Goal: Register for event/course

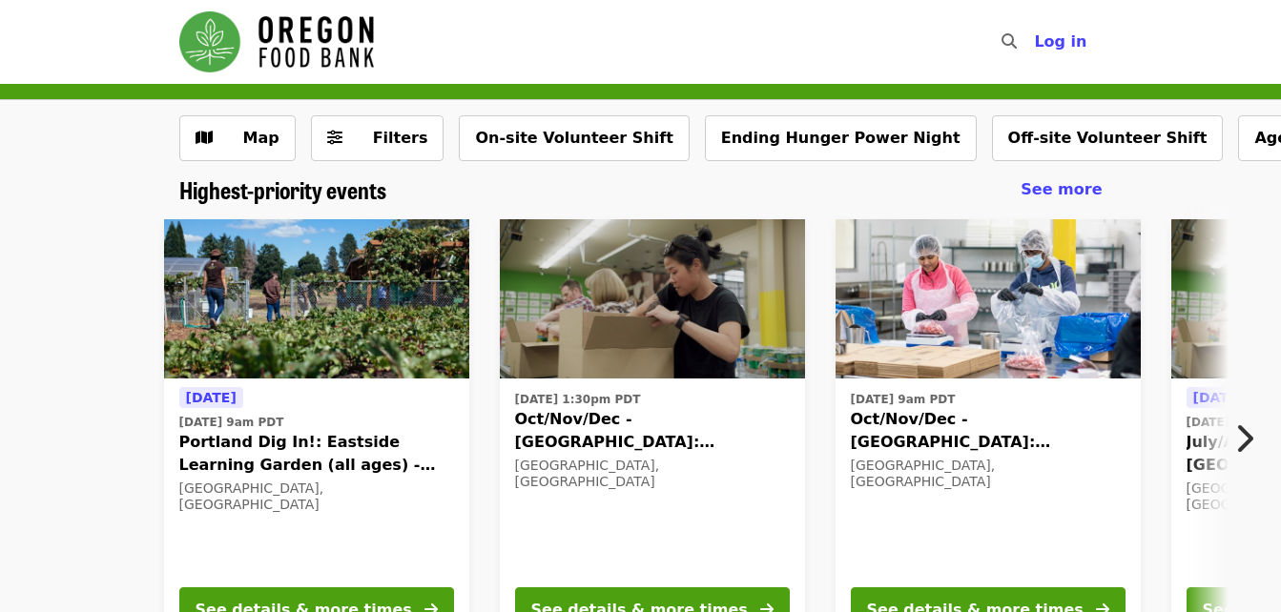
click at [1250, 434] on icon "chevron-right icon" at bounding box center [1243, 439] width 19 height 36
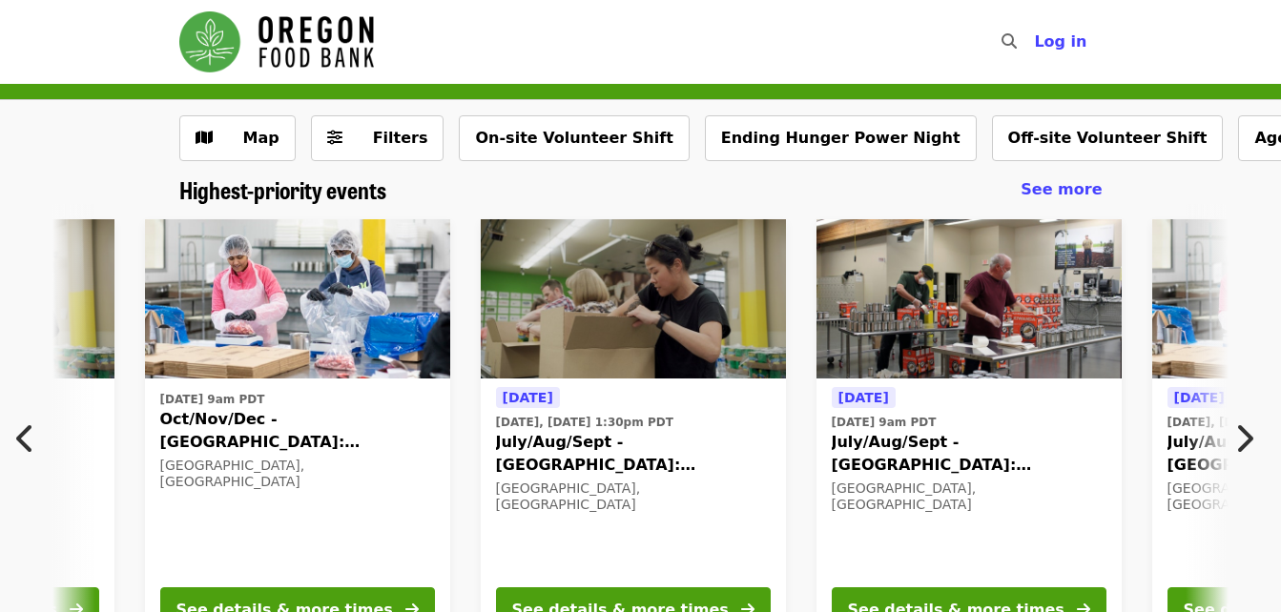
click at [1253, 435] on button "Next item" at bounding box center [1249, 438] width 63 height 53
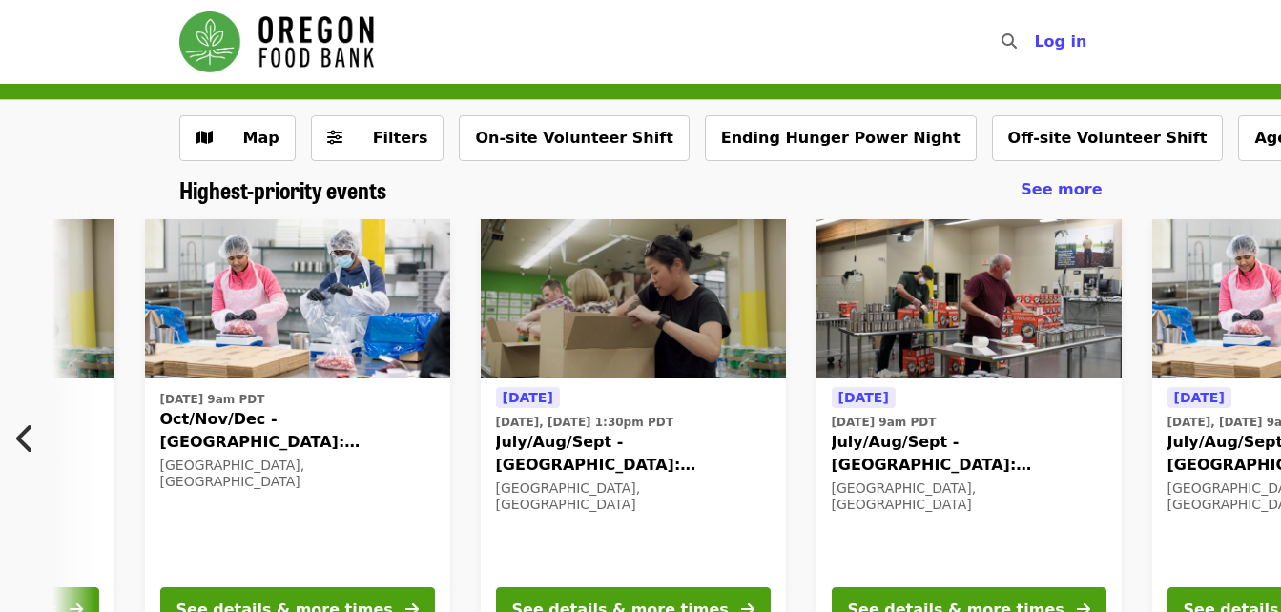
scroll to position [0, 1511]
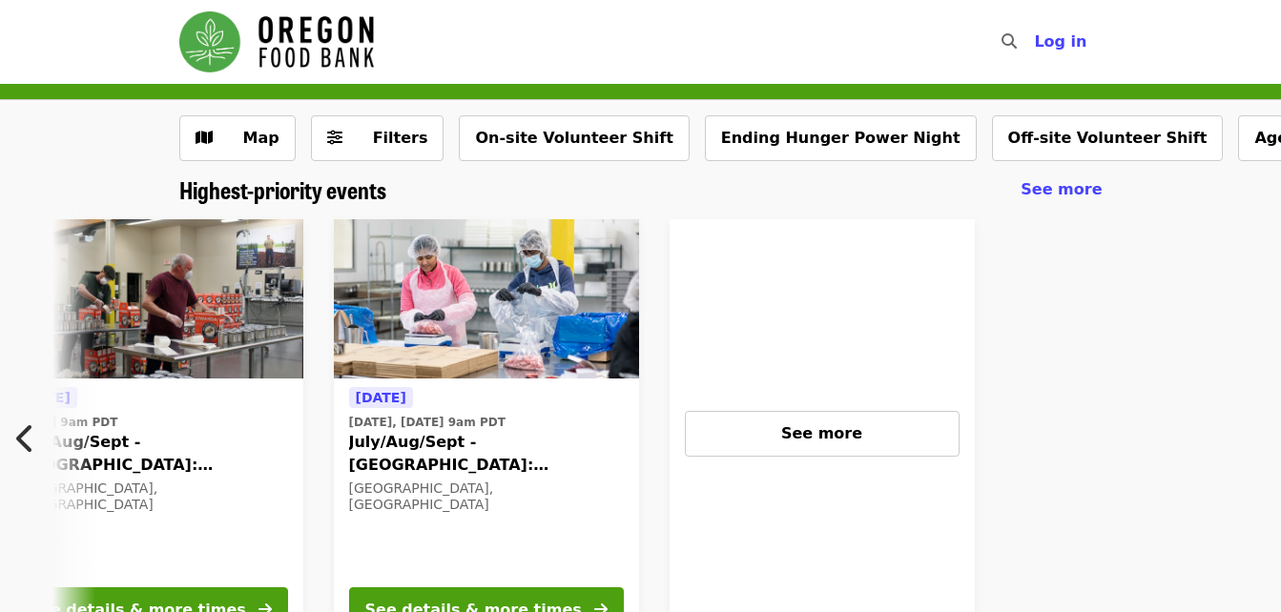
click at [197, 330] on img at bounding box center [150, 299] width 305 height 160
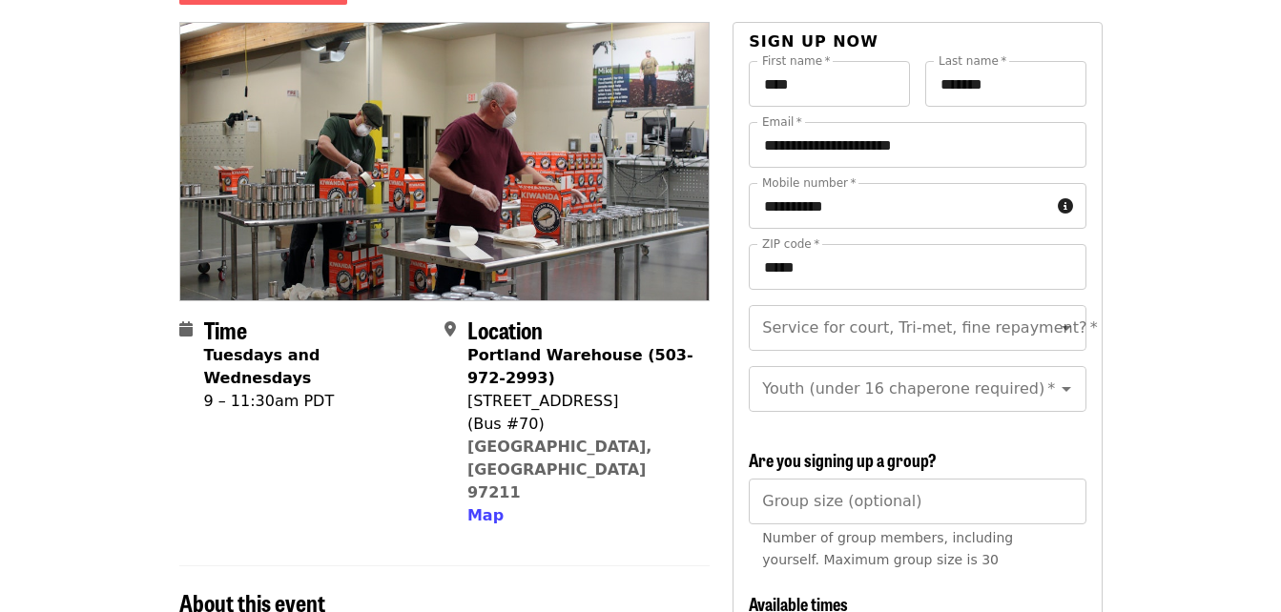
scroll to position [95, 0]
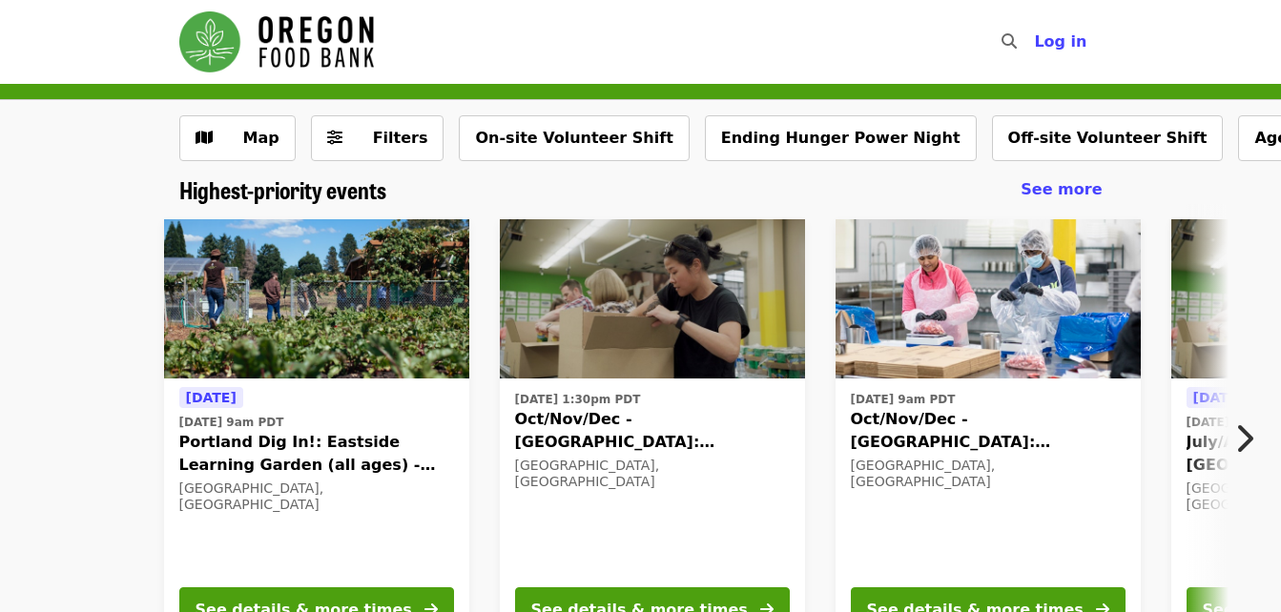
click at [1250, 436] on icon "chevron-right icon" at bounding box center [1243, 439] width 19 height 36
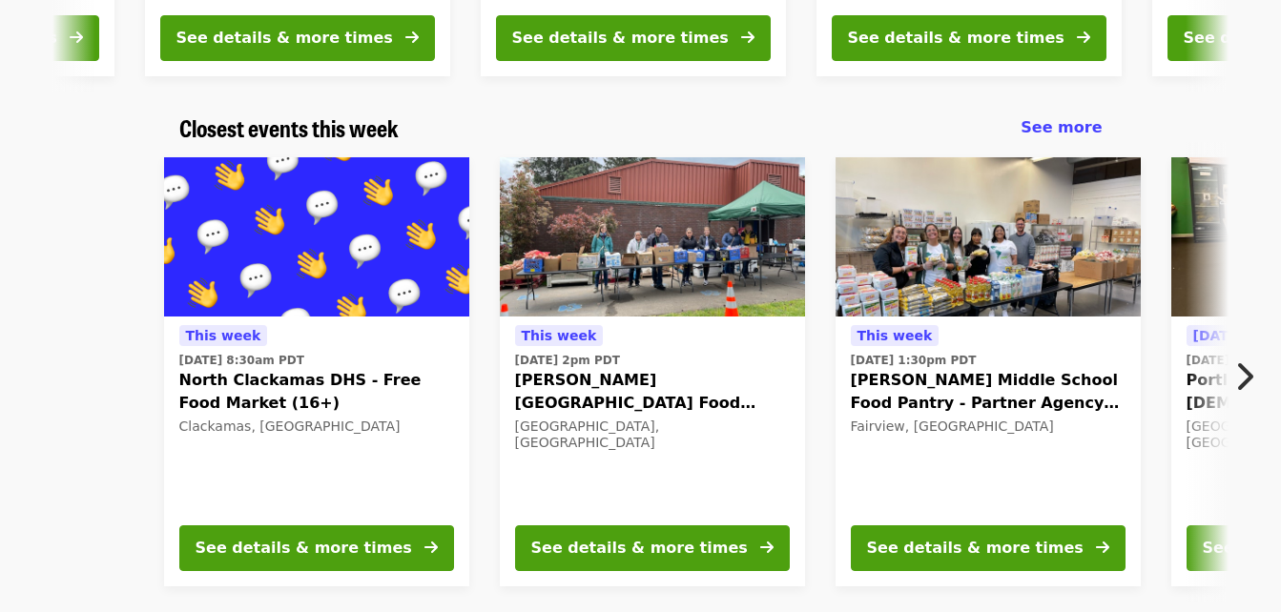
scroll to position [668, 0]
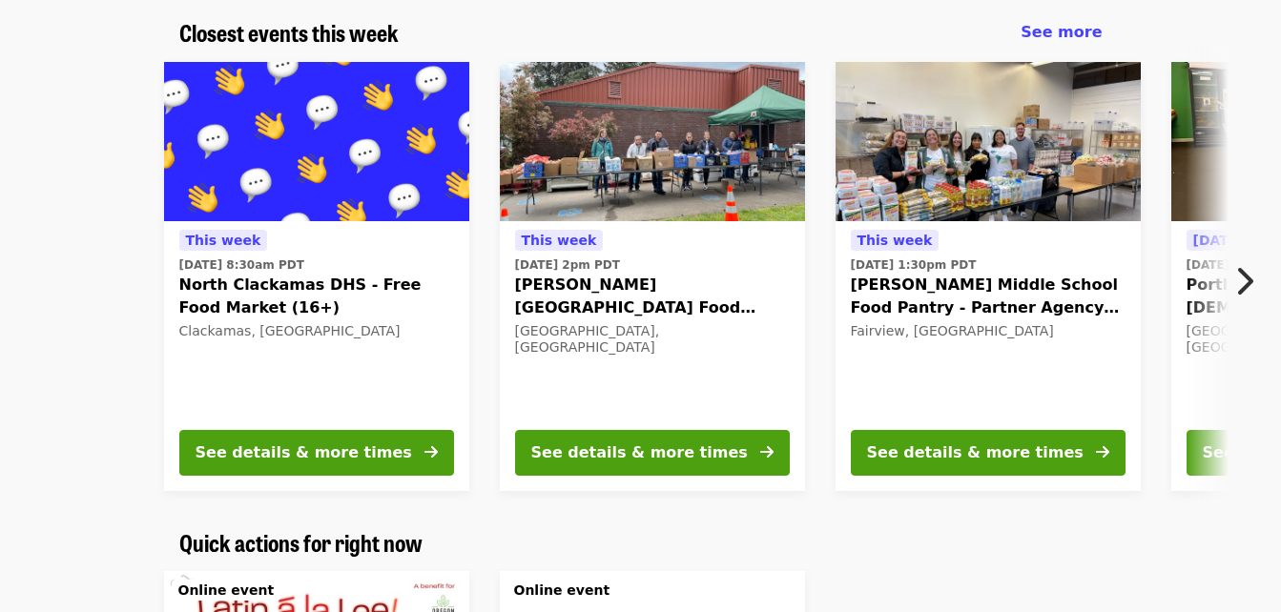
click at [1245, 278] on icon "chevron-right icon" at bounding box center [1243, 281] width 19 height 36
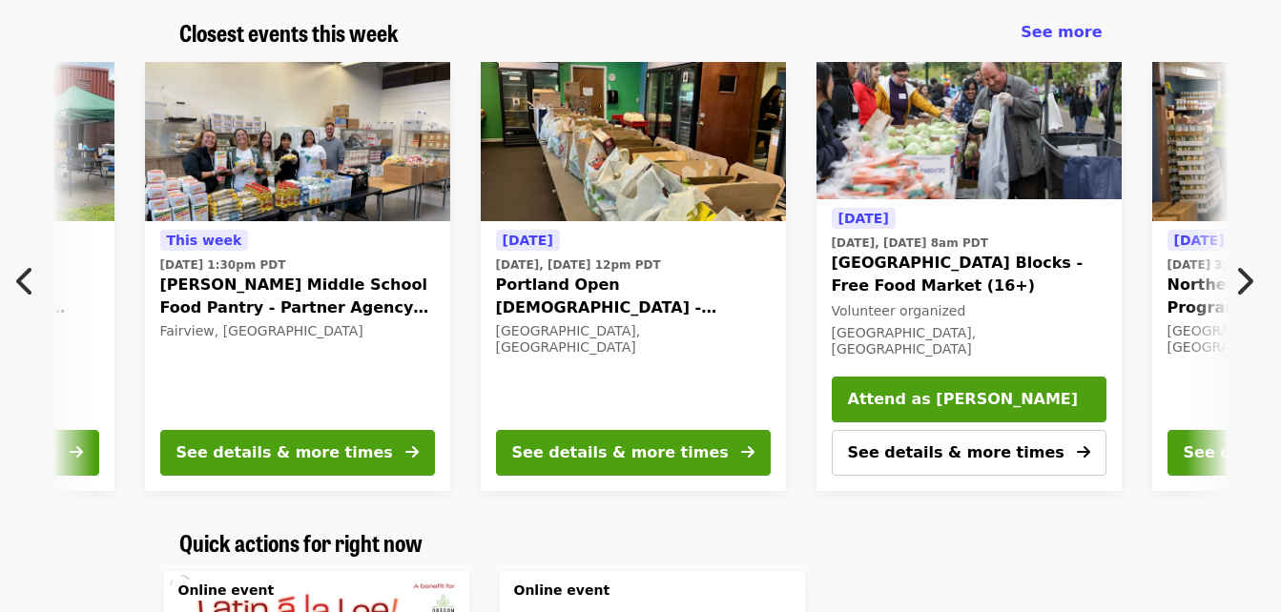
click at [1245, 278] on icon "chevron-right icon" at bounding box center [1243, 281] width 19 height 36
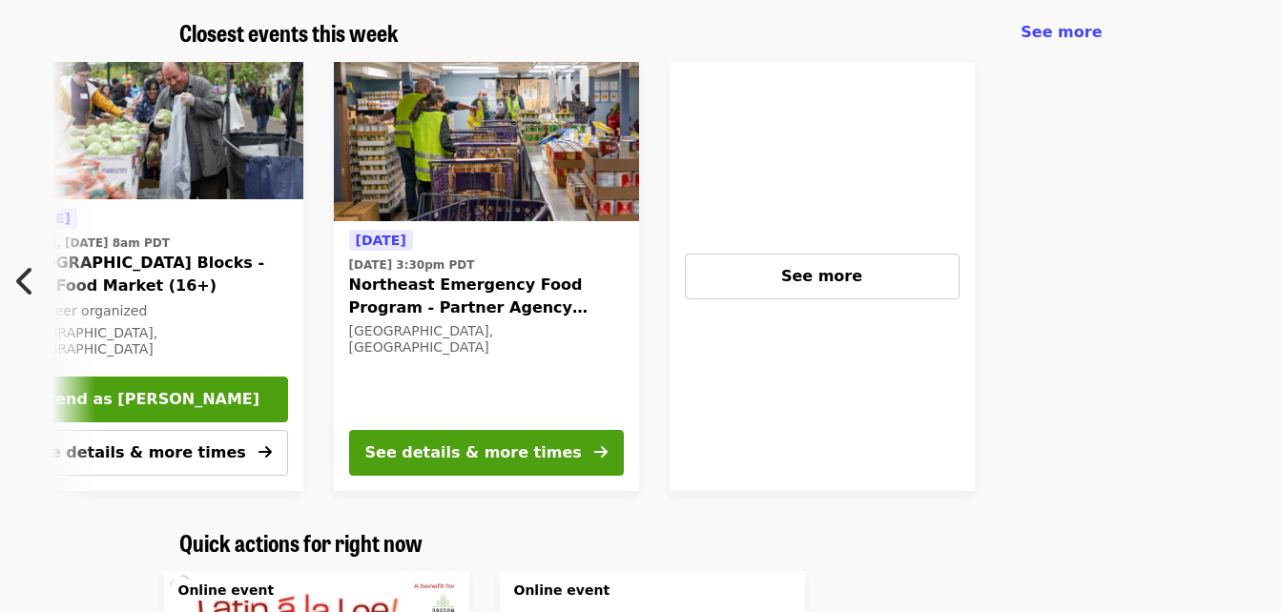
click at [18, 282] on icon "chevron-left icon" at bounding box center [25, 281] width 19 height 36
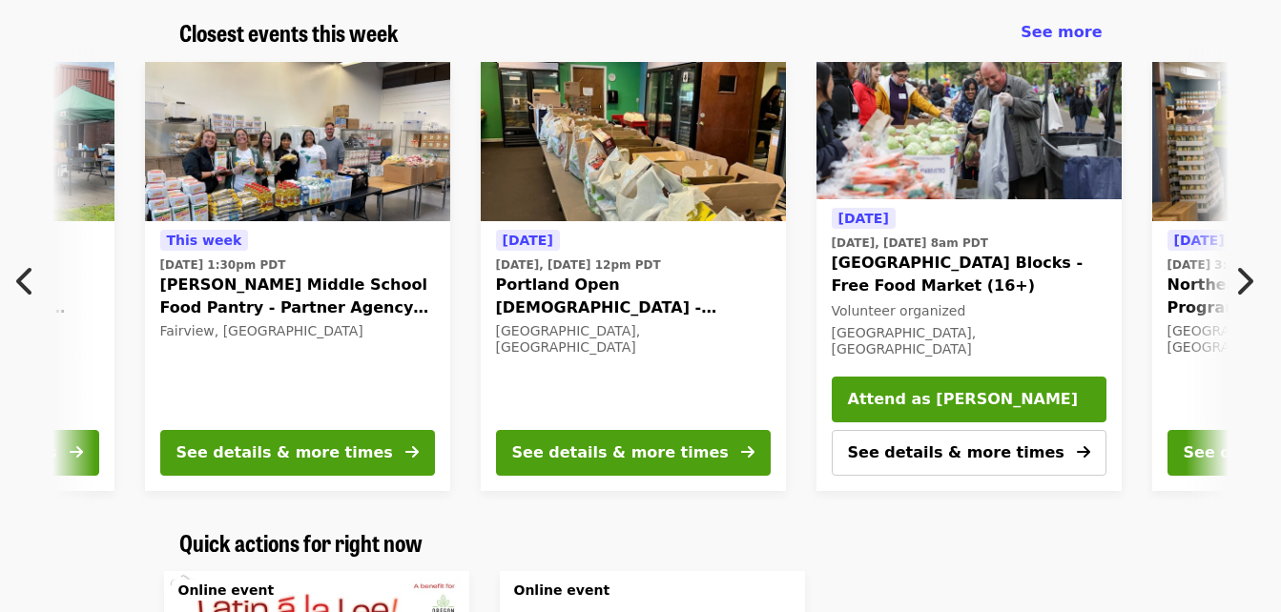
click at [18, 282] on icon "chevron-left icon" at bounding box center [25, 281] width 19 height 36
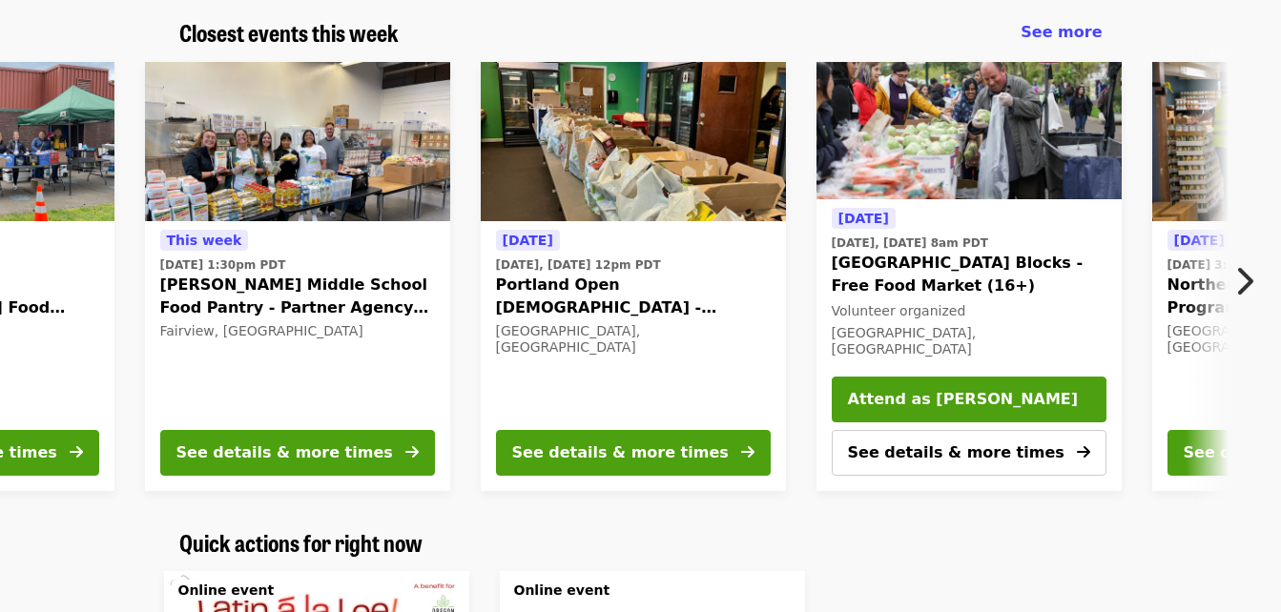
scroll to position [0, 0]
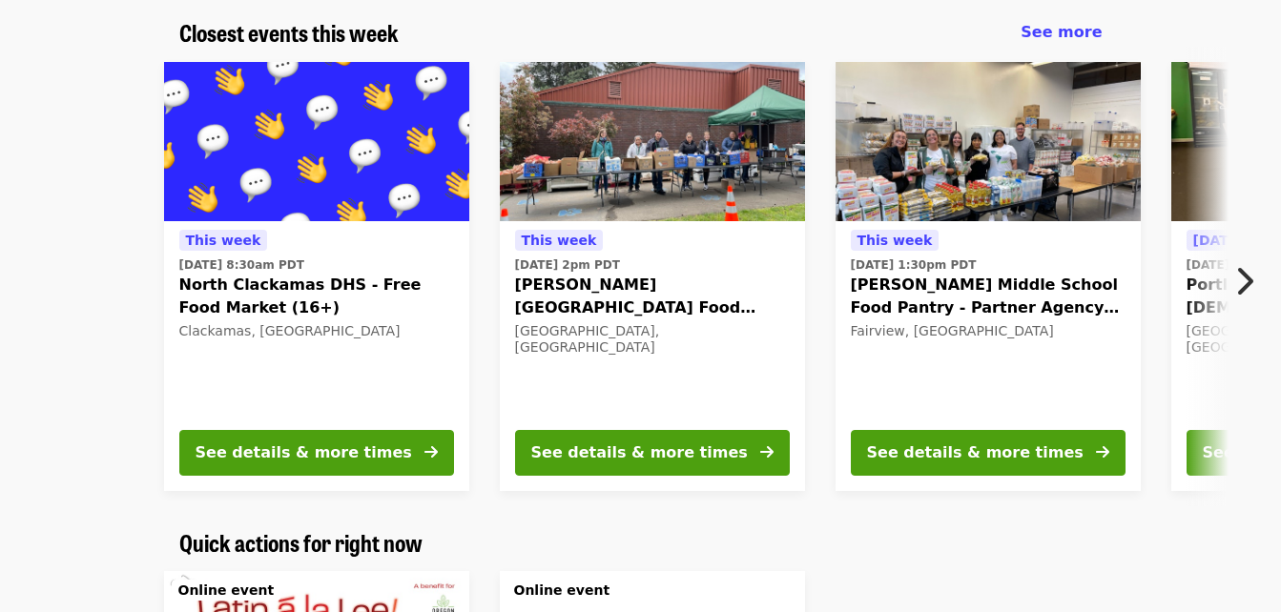
click at [18, 282] on div "[DATE][DATE] 8:30am PDT North Clackamas DHS - Free Food Market (16+) Clackamas,…" at bounding box center [632, 277] width 1481 height 460
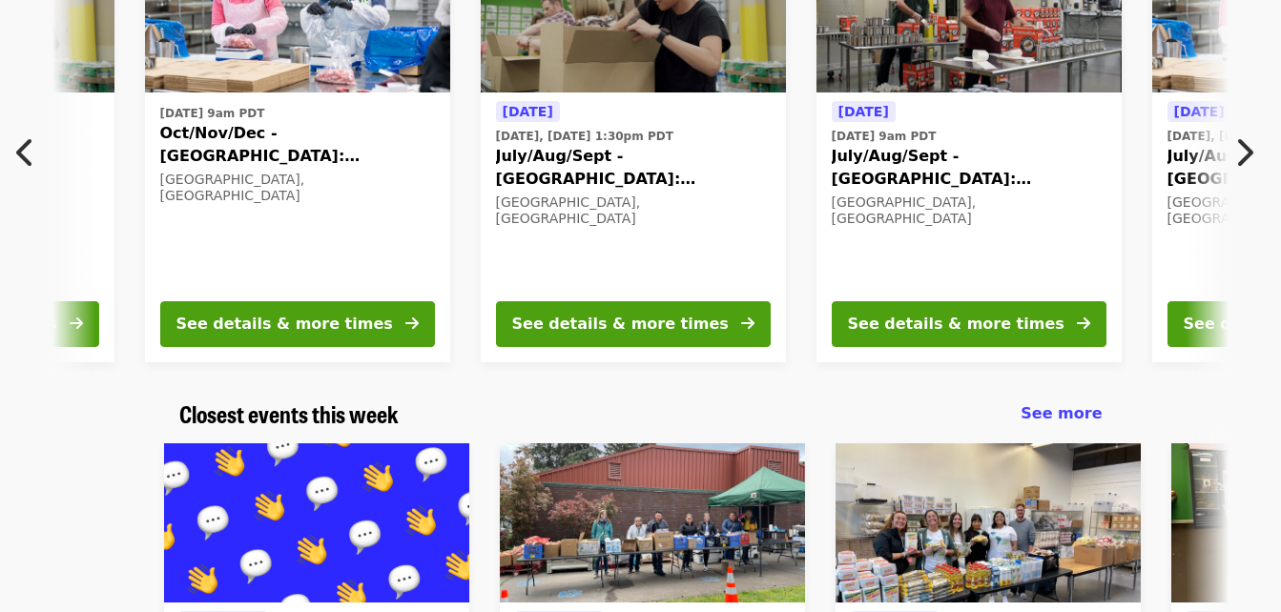
scroll to position [191, 0]
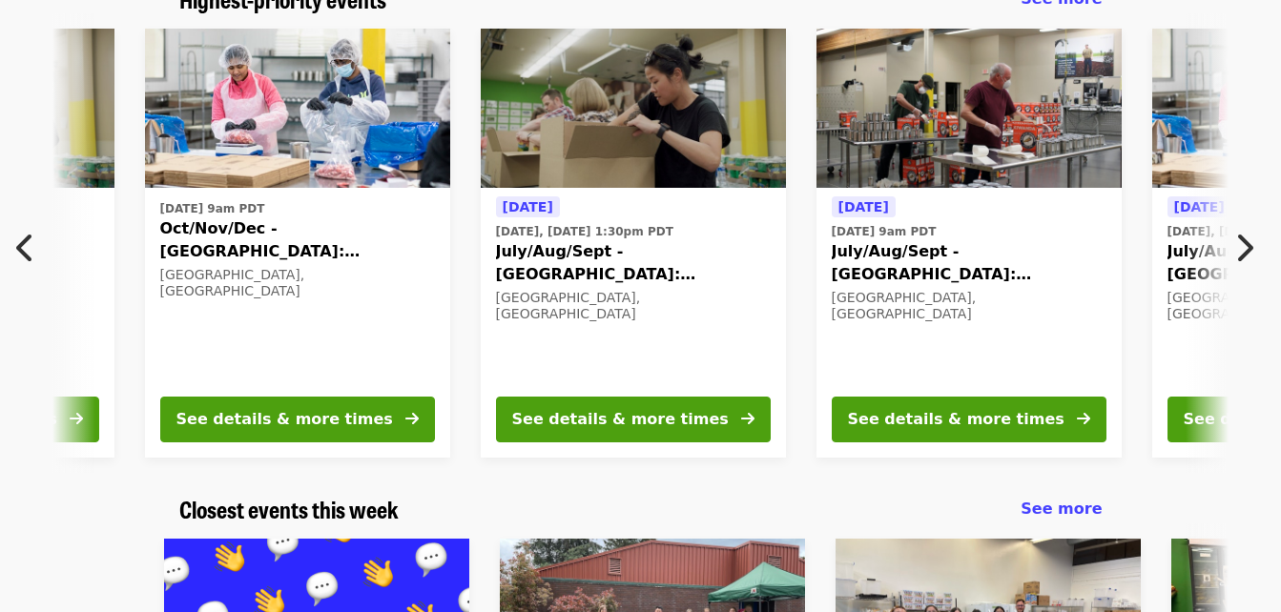
click at [592, 248] on span "July/Aug/Sept - [GEOGRAPHIC_DATA]: Repack/Sort (age [DEMOGRAPHIC_DATA]+)" at bounding box center [633, 263] width 275 height 46
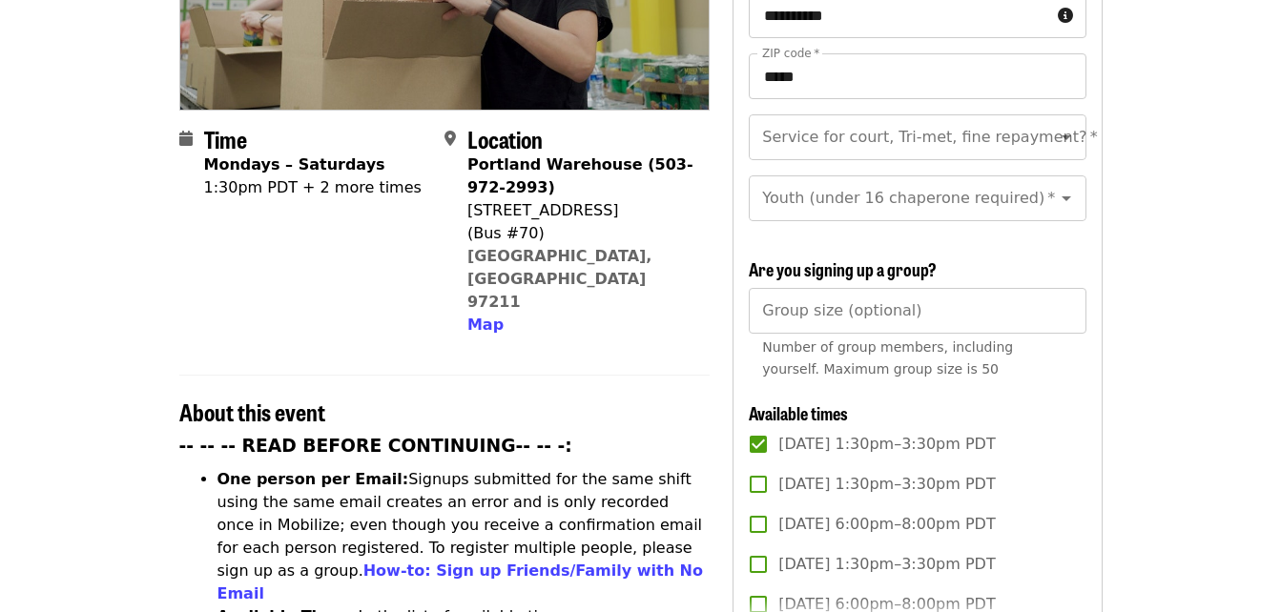
scroll to position [286, 0]
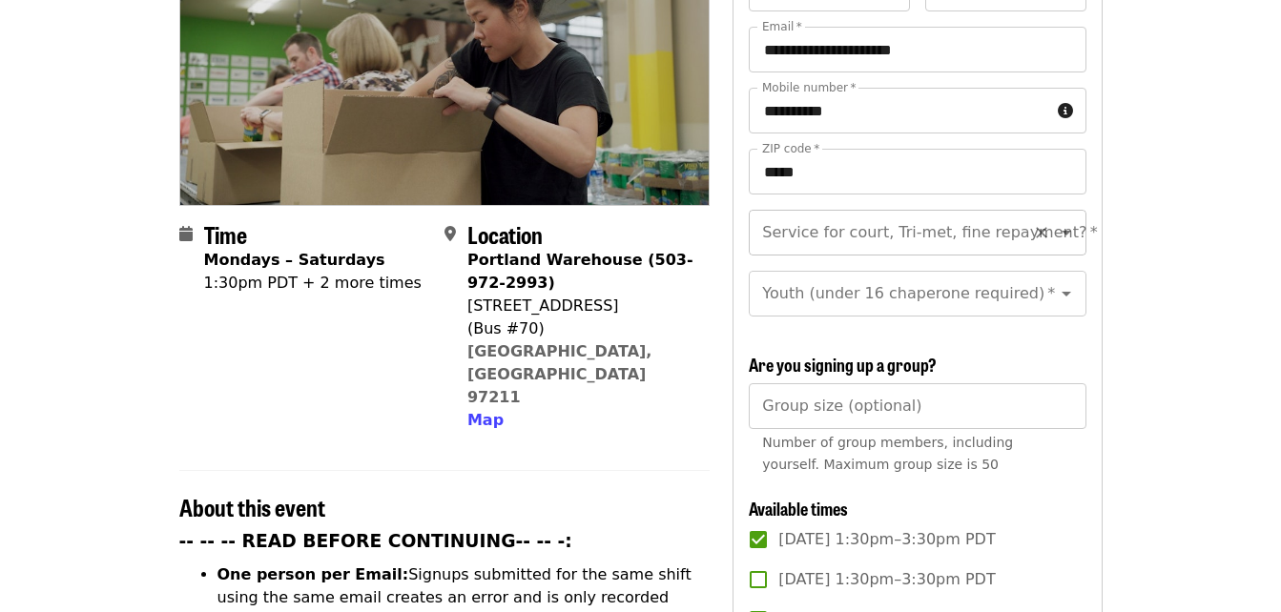
click at [1055, 221] on icon "Open" at bounding box center [1066, 232] width 23 height 23
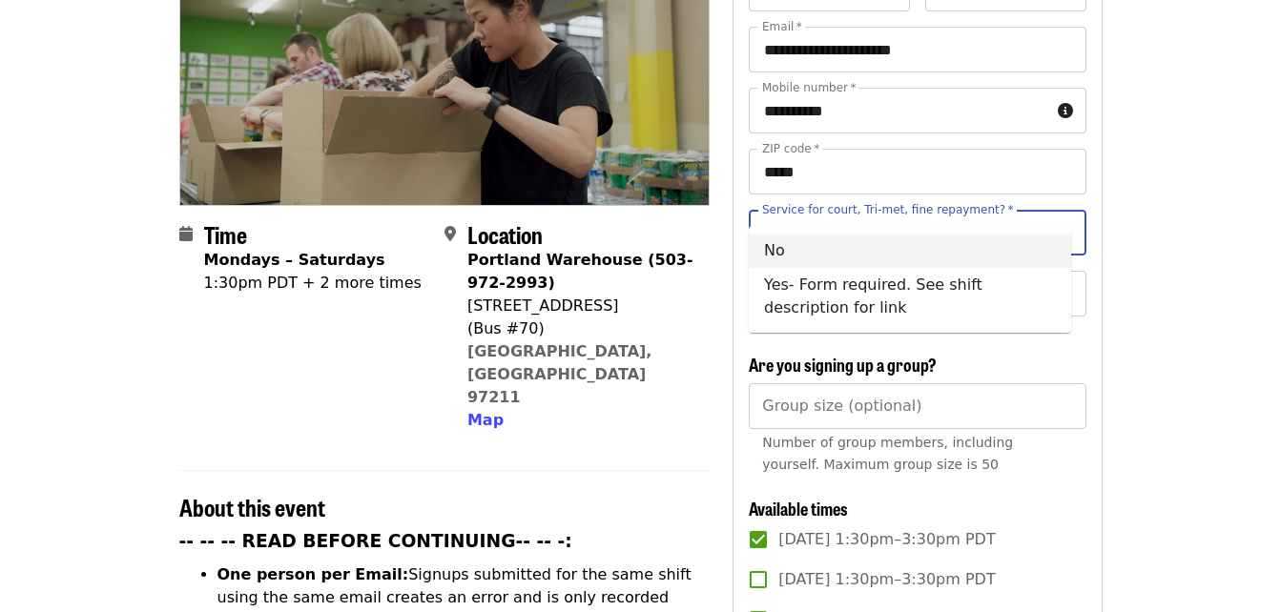
click at [779, 251] on li "No" at bounding box center [910, 251] width 322 height 34
type input "**"
click at [1055, 282] on icon "Open" at bounding box center [1066, 293] width 23 height 23
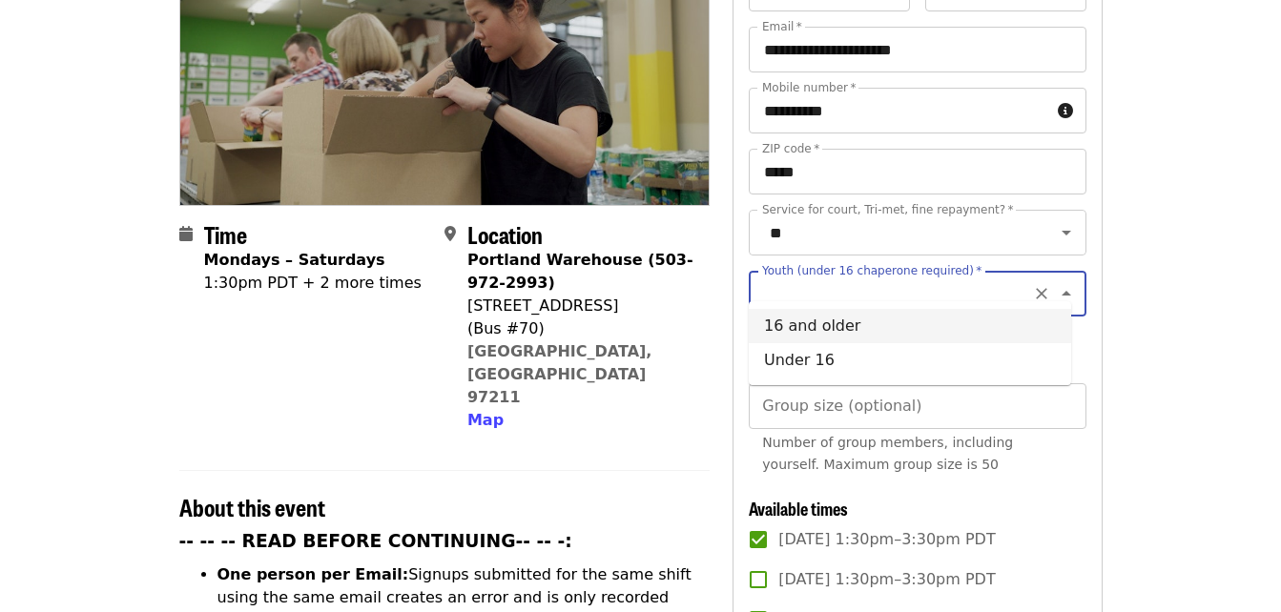
click at [833, 325] on li "16 and older" at bounding box center [910, 326] width 322 height 34
type input "**********"
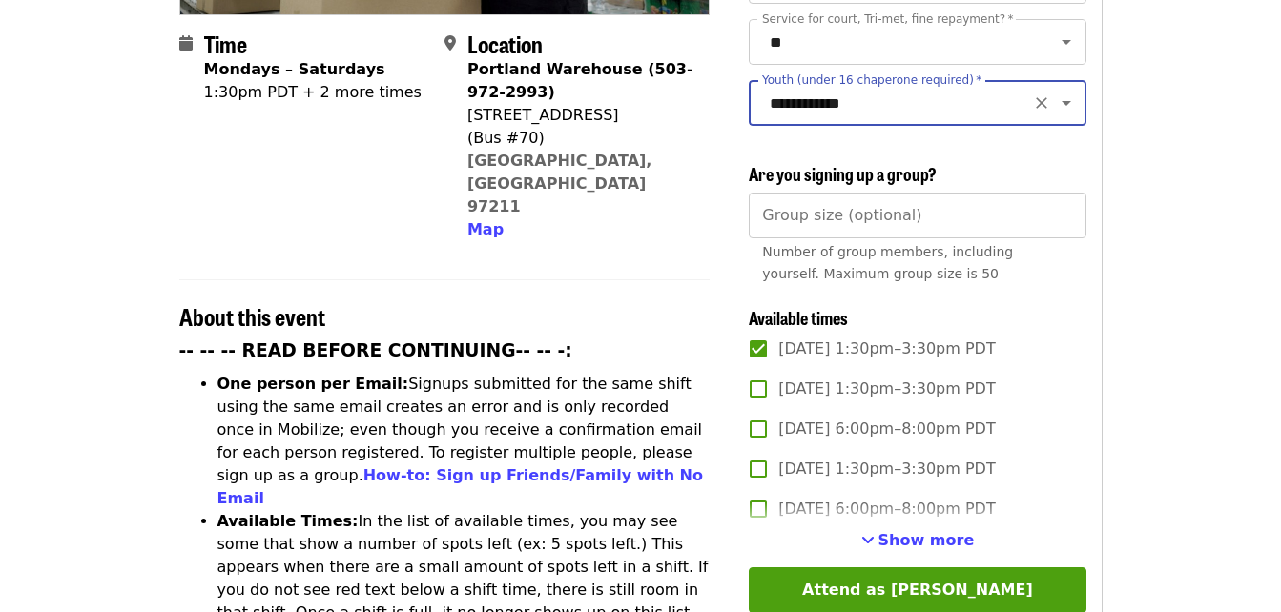
scroll to position [572, 0]
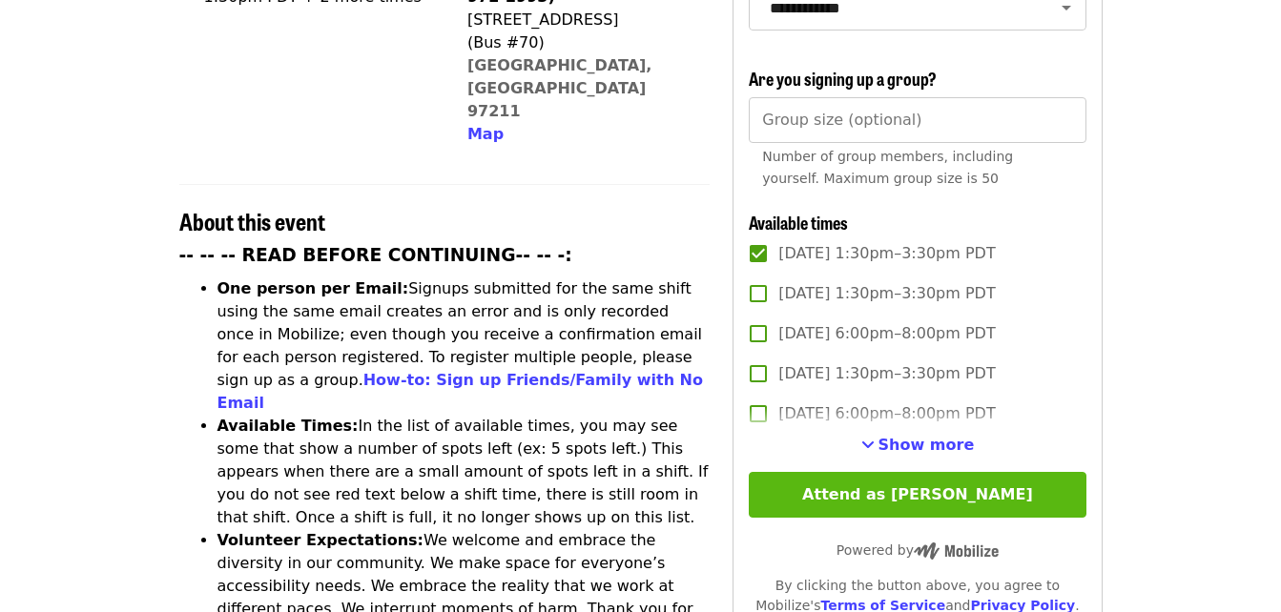
click at [917, 490] on button "Attend as [PERSON_NAME]" at bounding box center [917, 495] width 337 height 46
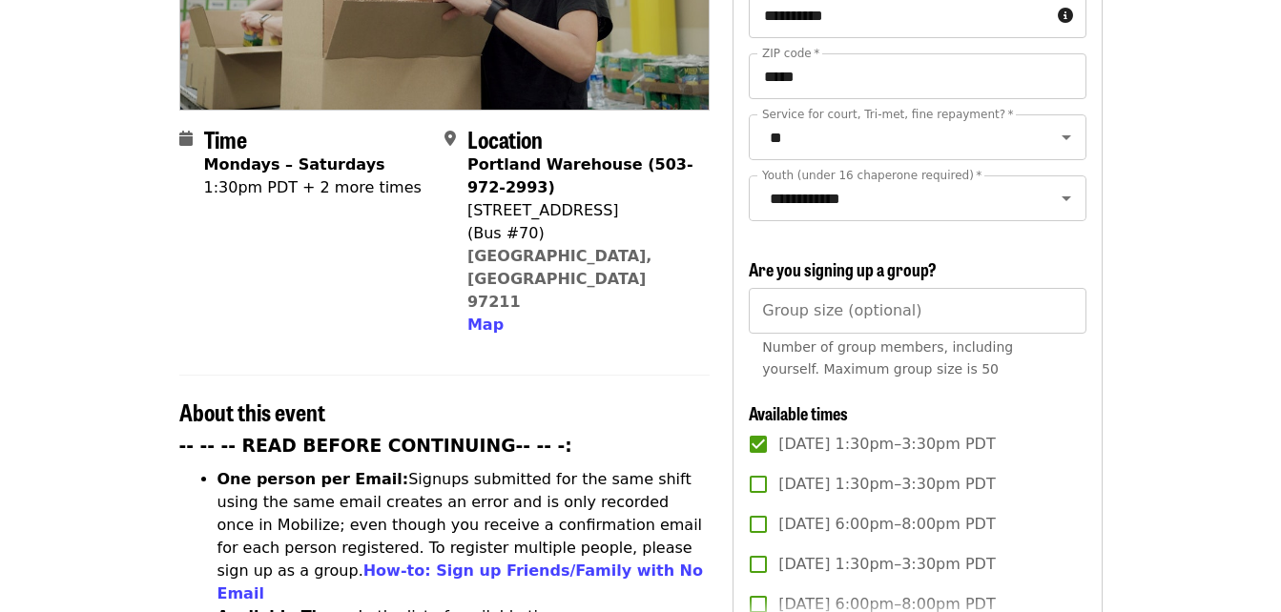
scroll to position [191, 0]
